Goal: Task Accomplishment & Management: Use online tool/utility

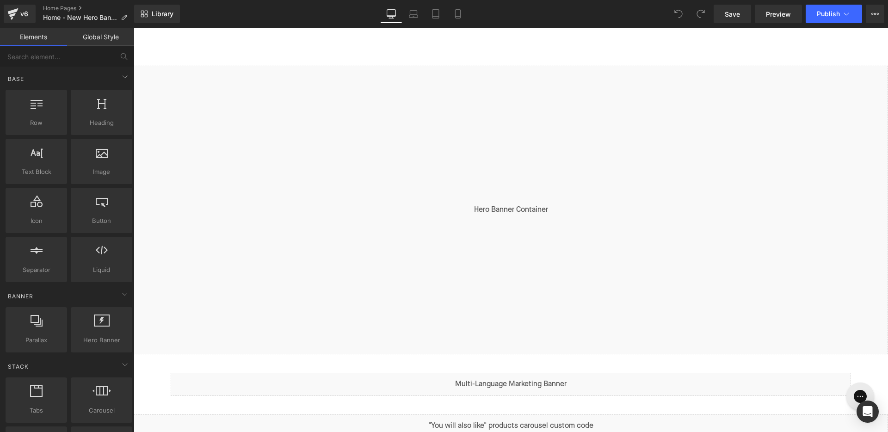
scroll to position [29, 0]
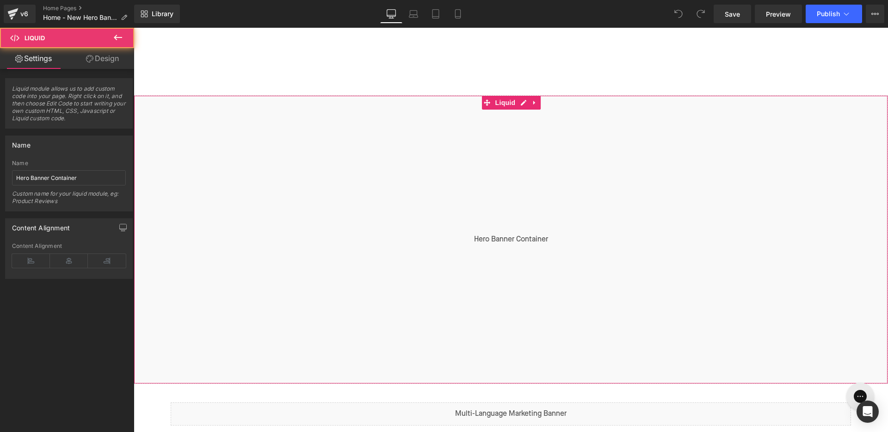
click at [504, 137] on div "Liquid" at bounding box center [511, 239] width 755 height 289
click at [86, 57] on icon at bounding box center [89, 58] width 7 height 7
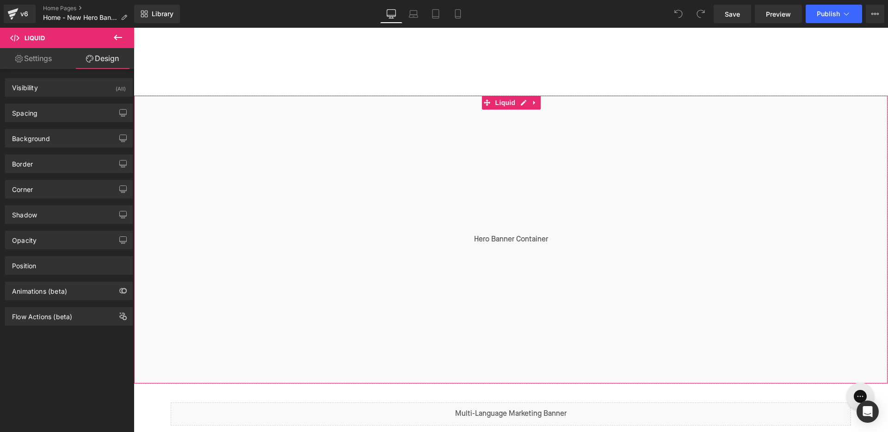
click at [31, 55] on link "Settings" at bounding box center [33, 58] width 67 height 21
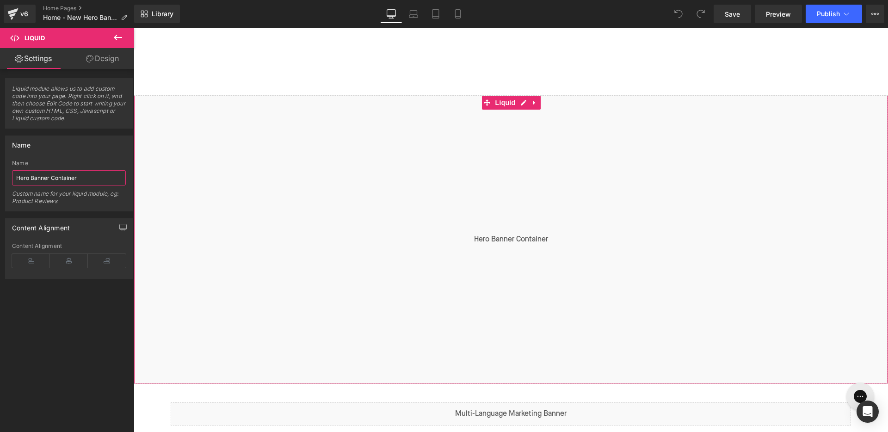
click at [97, 177] on input "Hero Banner Container" at bounding box center [69, 177] width 114 height 15
click at [92, 199] on div "Custom name for your liquid module, eg: Product Reviews" at bounding box center [69, 200] width 114 height 21
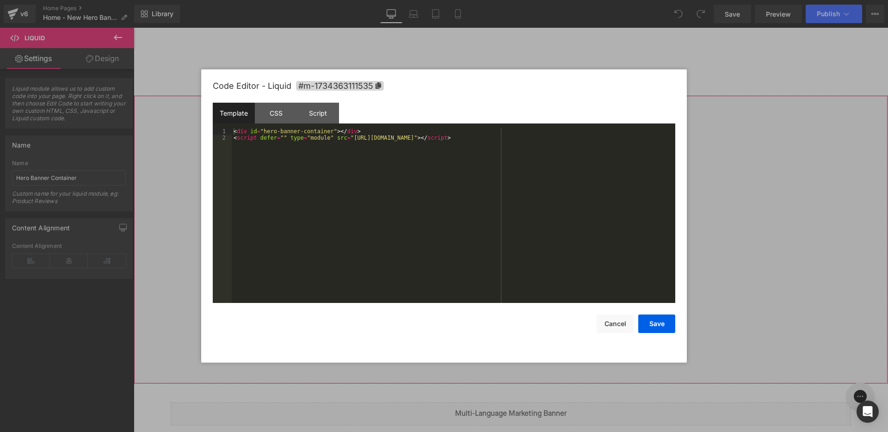
click at [524, 103] on div "Liquid" at bounding box center [511, 239] width 755 height 289
click at [281, 115] on div "CSS" at bounding box center [276, 113] width 42 height 21
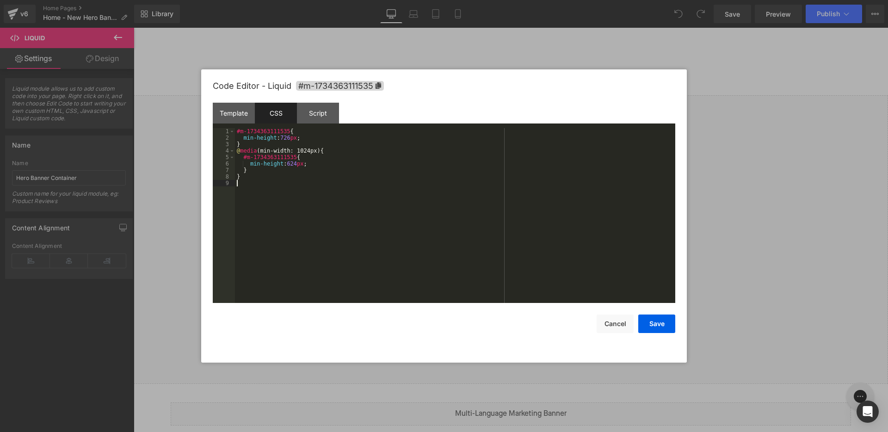
click at [291, 195] on div "#m-1734363111535 { min-height : 726 px ; } @ media (min-width: 1024px) { #m-173…" at bounding box center [455, 222] width 441 height 188
click at [313, 140] on div "#m-1734363111535 { min-height : 726 px ; } @ media (min-width: 1024px) { #m-173…" at bounding box center [455, 222] width 441 height 188
drag, startPoint x: 249, startPoint y: 139, endPoint x: 255, endPoint y: 139, distance: 5.6
click at [255, 139] on div "#m-1734363111535 { /**/ min-height : 726 px ; } @ media (min-width: 1024px) { #…" at bounding box center [455, 222] width 441 height 188
paste textarea
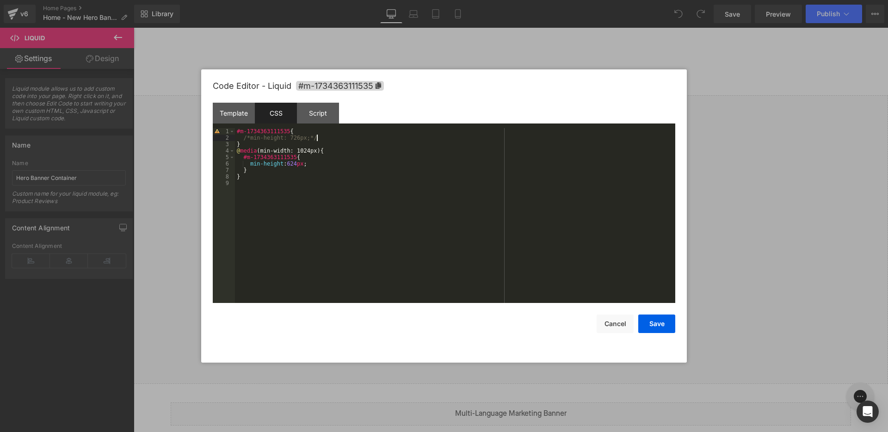
click at [335, 134] on div "#m-1734363111535 { /*min-height: 726px;*/ } @ media (min-width: 1024px) { #m-17…" at bounding box center [455, 222] width 441 height 188
click at [237, 132] on div "#m-1734363111535 { min-height : 726 px ; } @ media (min-width: 1024px) { #m-173…" at bounding box center [455, 222] width 441 height 188
click at [298, 143] on div "/*#m-1734363111535{ min-height: 726px; }*/ @ media (min-width: 1024px) { #m-173…" at bounding box center [455, 222] width 441 height 188
click at [494, 258] on div "/*#m-1734363111535{ min-height: 726px; }*/ @ media (min-width: 1024px) { #m-173…" at bounding box center [455, 222] width 441 height 188
click at [667, 319] on button "Save" at bounding box center [657, 324] width 37 height 19
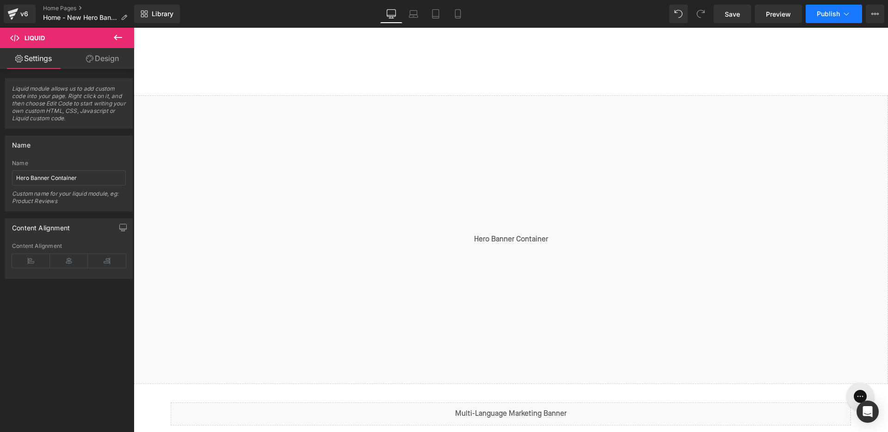
click at [821, 10] on span "Publish" at bounding box center [828, 13] width 23 height 7
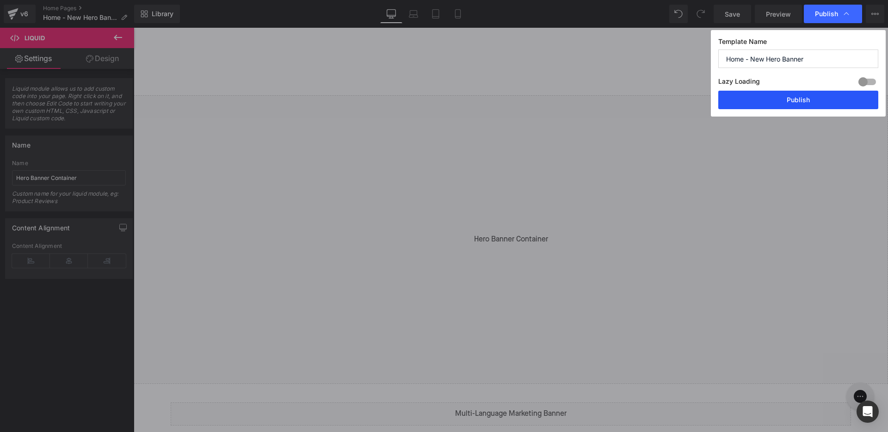
click at [780, 99] on button "Publish" at bounding box center [799, 100] width 160 height 19
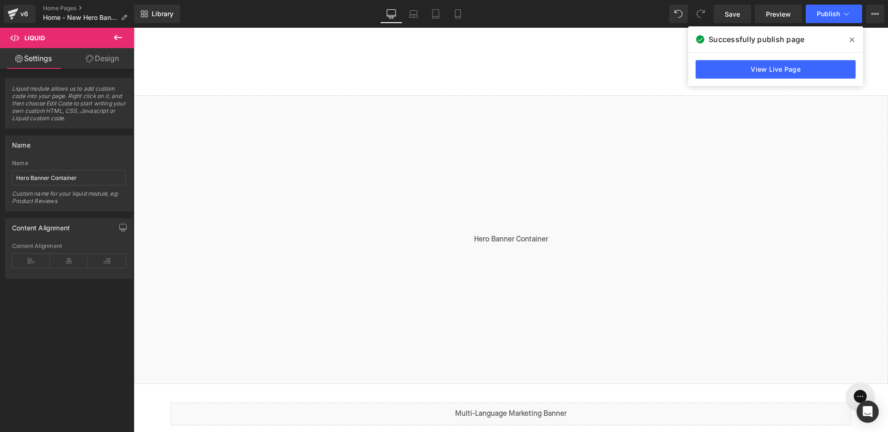
click at [523, 104] on div "Liquid" at bounding box center [511, 239] width 755 height 289
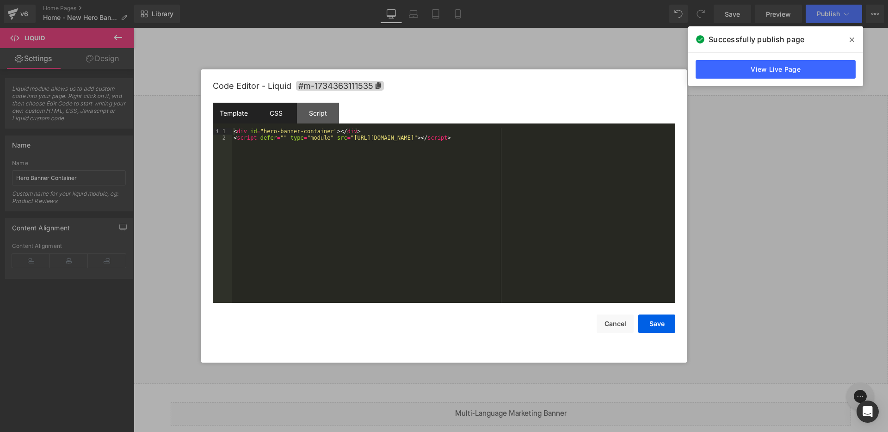
click at [284, 116] on div "CSS" at bounding box center [276, 113] width 42 height 21
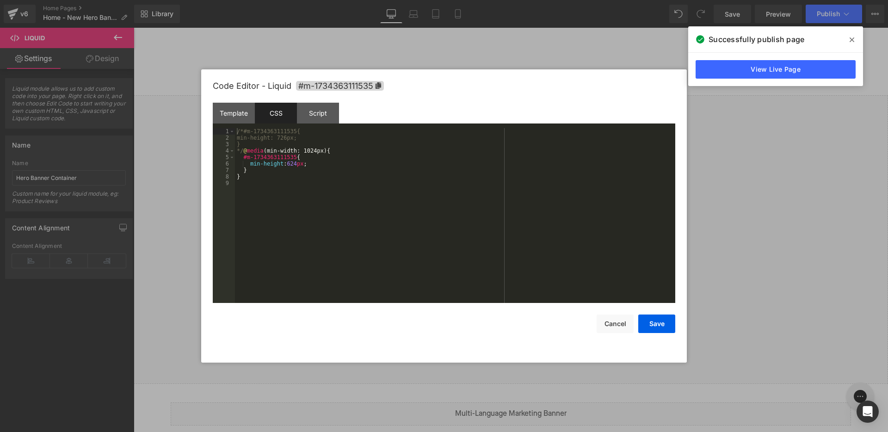
click at [310, 142] on div "/*#m-1734363111535{ min-height: 726px; } */ @ media (min-width: 1024px) { #m-17…" at bounding box center [455, 222] width 441 height 188
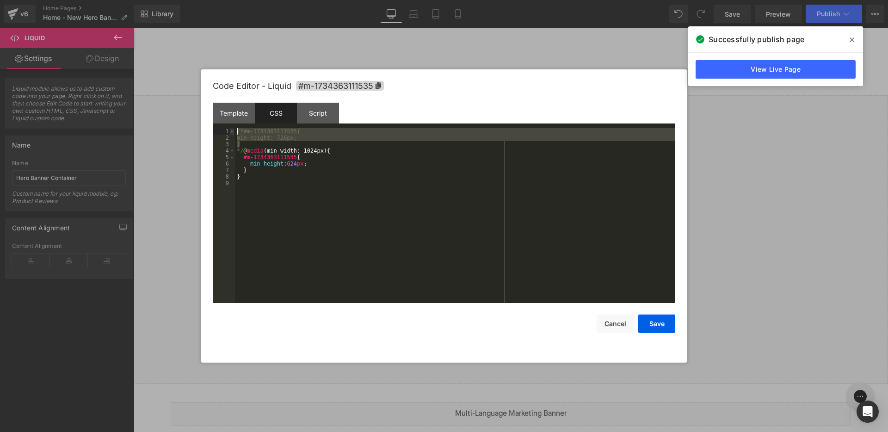
drag, startPoint x: 245, startPoint y: 144, endPoint x: 232, endPoint y: 133, distance: 16.8
click at [232, 133] on pre "1 2 3 4 5 6 7 8 9 /*#m-1734363111535{ min-height: 726px; } */ @ media (min-widt…" at bounding box center [444, 215] width 463 height 175
click at [244, 134] on div "/*#m-1734363111535{ min-height: 726px; } */ @ media (min-width: 1024px) { #m-17…" at bounding box center [455, 222] width 441 height 188
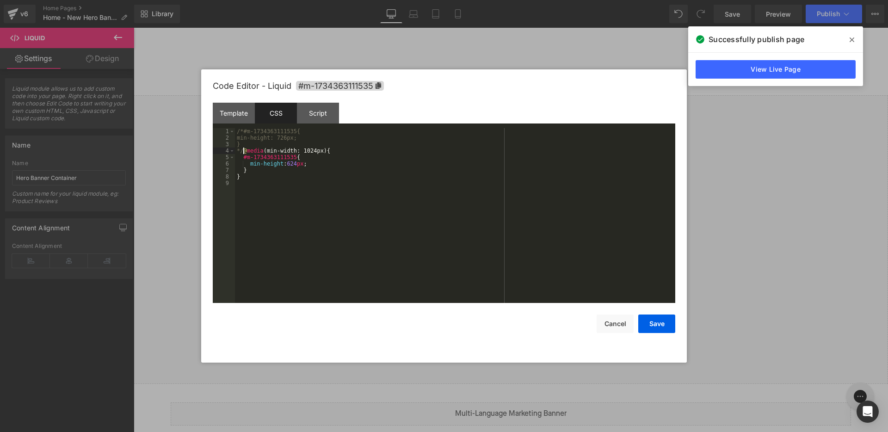
click at [243, 151] on div "/*#m-1734363111535{ min-height: 726px; } */ @ media (min-width: 1024px) { #m-17…" at bounding box center [455, 222] width 441 height 188
click at [295, 135] on div "#m-1734363111535 { min-height : 726 px ; } @ media (min-width: 1024px) { #m-173…" at bounding box center [455, 222] width 441 height 188
click at [666, 325] on button "Save" at bounding box center [657, 324] width 37 height 19
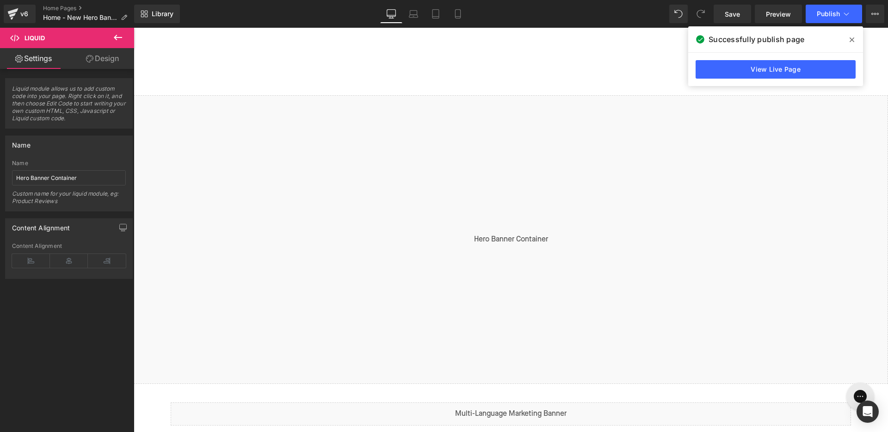
click at [788, 117] on div "Liquid" at bounding box center [511, 239] width 755 height 289
click at [839, 13] on span "Publish" at bounding box center [828, 13] width 23 height 7
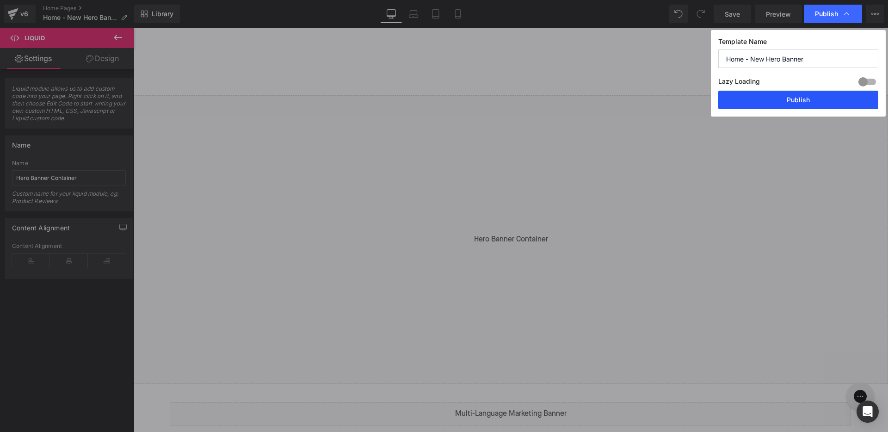
click at [776, 101] on button "Publish" at bounding box center [799, 100] width 160 height 19
